Goal: Task Accomplishment & Management: Manage account settings

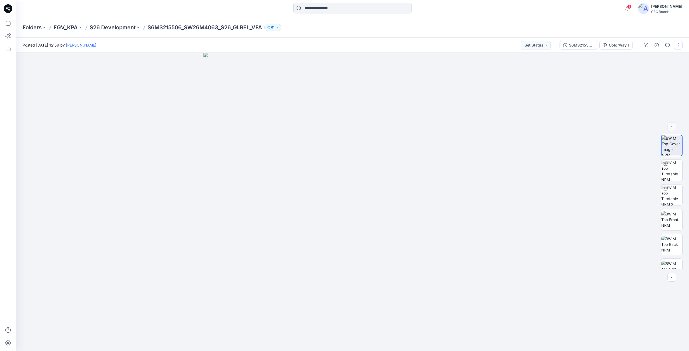
click at [677, 43] on button "button" at bounding box center [678, 45] width 9 height 9
click at [656, 69] on button "Edit" at bounding box center [656, 73] width 50 height 10
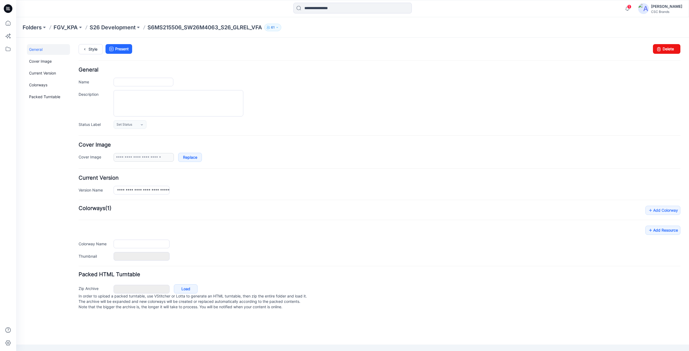
type input "**********"
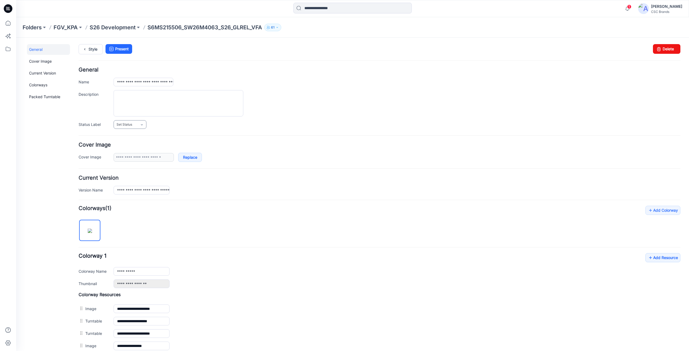
click at [133, 124] on link "Set Status" at bounding box center [130, 124] width 33 height 9
click at [127, 183] on link "F/A Virtual" at bounding box center [135, 180] width 41 height 11
click at [662, 261] on link "Add Resource" at bounding box center [663, 257] width 35 height 9
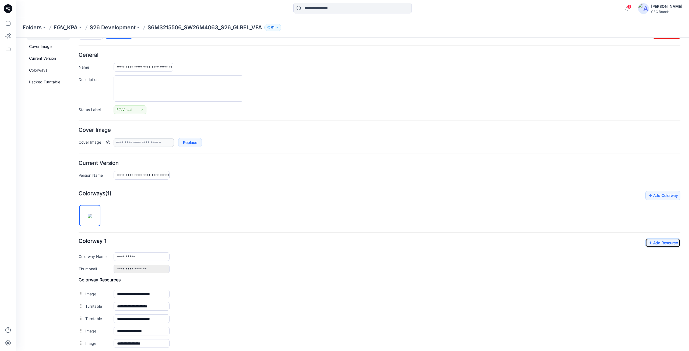
scroll to position [0, 0]
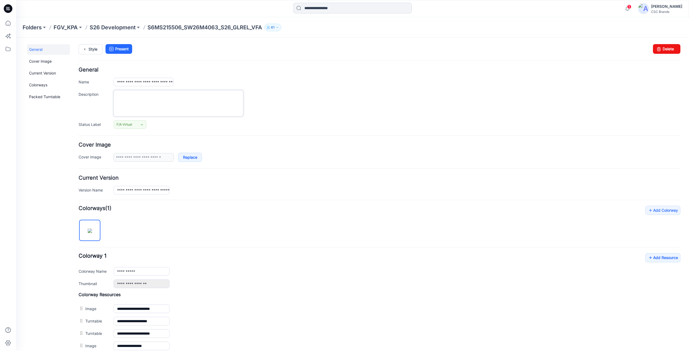
click at [207, 106] on textarea "Description" at bounding box center [179, 103] width 130 height 26
click at [298, 112] on div at bounding box center [397, 103] width 567 height 26
click at [167, 128] on div "F/A Virtual Set Status Virtual Proto 1 Virtual Proto 2 Virtual Proto 3 F/A Virt…" at bounding box center [397, 124] width 567 height 9
click at [170, 104] on textarea "Description" at bounding box center [179, 103] width 130 height 26
click at [174, 129] on div "F/A Virtual Set Status Virtual Proto 1 Virtual Proto 2 Virtual Proto 3 F/A Virt…" at bounding box center [397, 124] width 567 height 9
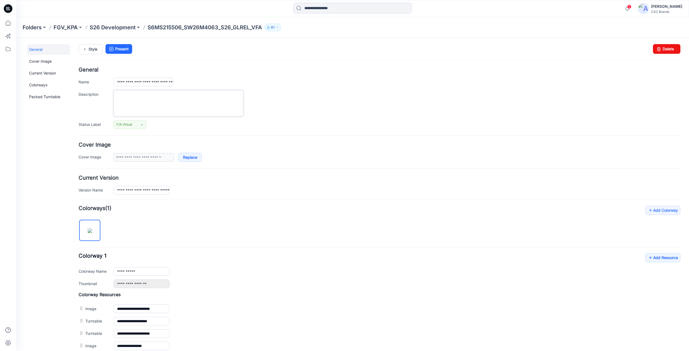
click at [173, 113] on textarea "Description" at bounding box center [179, 103] width 130 height 26
click at [179, 133] on form "**********" at bounding box center [380, 266] width 602 height 398
click at [180, 106] on textarea "Description" at bounding box center [179, 103] width 130 height 26
click at [181, 118] on div "**********" at bounding box center [380, 98] width 602 height 62
click at [181, 103] on textarea "Description" at bounding box center [179, 103] width 130 height 26
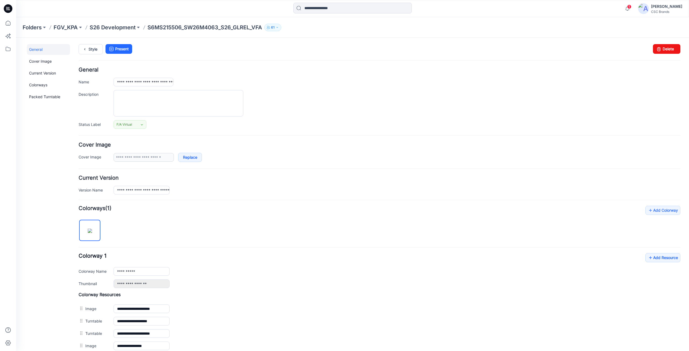
click at [183, 128] on div "F/A Virtual Set Status Virtual Proto 1 Virtual Proto 2 Virtual Proto 3 F/A Virt…" at bounding box center [397, 124] width 567 height 9
click at [179, 122] on div "F/A Virtual Set Status Virtual Proto 1 Virtual Proto 2 Virtual Proto 3 F/A Virt…" at bounding box center [397, 124] width 567 height 9
click at [177, 107] on textarea "Description" at bounding box center [179, 103] width 130 height 26
click at [177, 124] on div "F/A Virtual Set Status Virtual Proto 1 Virtual Proto 2 Virtual Proto 3 F/A Virt…" at bounding box center [397, 124] width 567 height 9
click at [194, 103] on textarea "Description" at bounding box center [179, 103] width 130 height 26
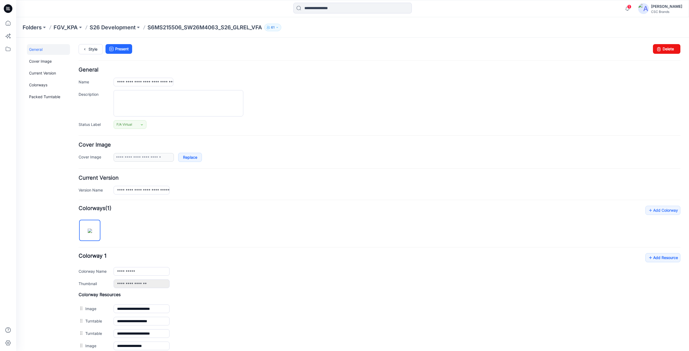
click at [199, 132] on form "**********" at bounding box center [380, 266] width 602 height 398
click at [183, 111] on textarea "Description" at bounding box center [179, 103] width 130 height 26
click at [184, 130] on form "**********" at bounding box center [380, 266] width 602 height 398
click at [183, 108] on textarea "Description" at bounding box center [179, 103] width 130 height 26
click at [310, 108] on div at bounding box center [397, 103] width 567 height 26
